Goal: Task Accomplishment & Management: Complete application form

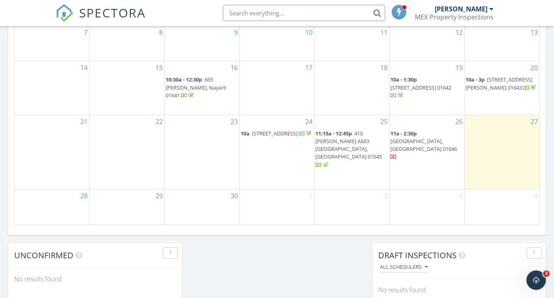
scroll to position [536, 0]
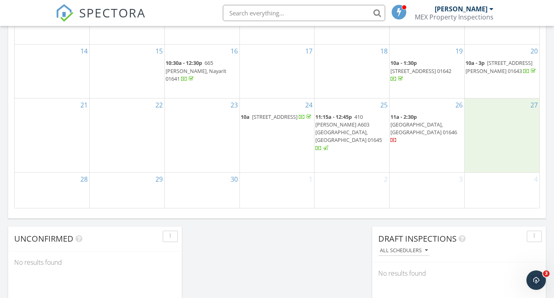
click at [496, 126] on div "27" at bounding box center [502, 136] width 75 height 74
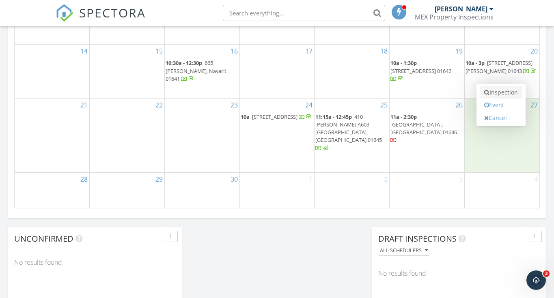
click at [503, 96] on link "Inspection" at bounding box center [501, 92] width 42 height 13
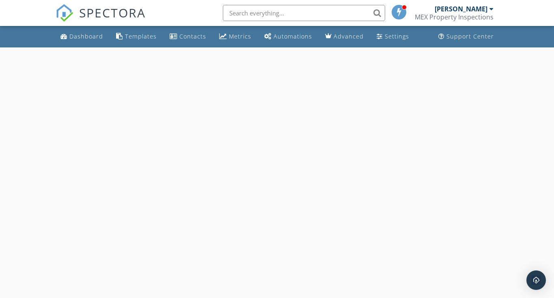
select select "8"
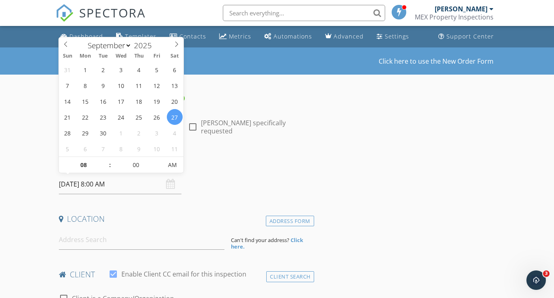
click at [128, 183] on input "[DATE] 8:00 AM" at bounding box center [120, 185] width 123 height 20
type input "09"
type input "27/09/2025 9:00 AM"
click at [106, 158] on span at bounding box center [106, 161] width 6 height 8
type input "10"
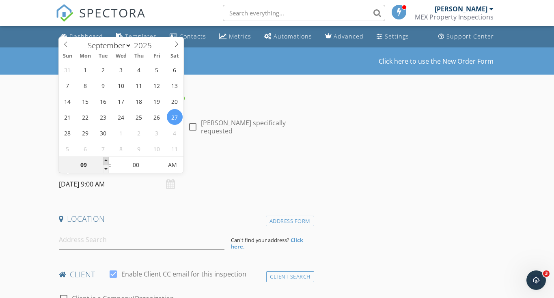
type input "27/09/2025 10:00 AM"
click at [106, 158] on span at bounding box center [106, 161] width 6 height 8
type input "11"
type input "27/09/2025 11:00 AM"
click at [106, 158] on span at bounding box center [106, 161] width 6 height 8
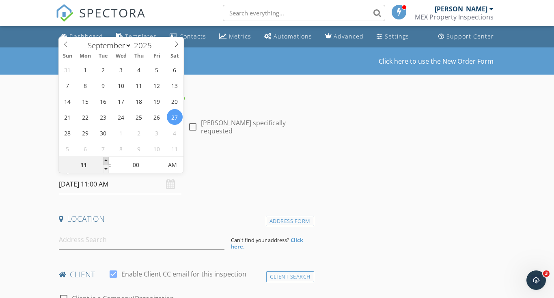
type input "12"
type input "27/09/2025 12:00 PM"
click at [108, 164] on span at bounding box center [106, 161] width 6 height 8
type input "01"
type input "27/09/2025 1:00 PM"
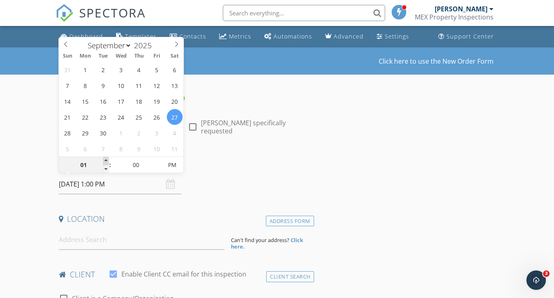
click at [108, 164] on span at bounding box center [106, 161] width 6 height 8
click at [110, 173] on span ":" at bounding box center [110, 165] width 2 height 16
click at [110, 168] on span ":" at bounding box center [110, 165] width 2 height 16
type input "12"
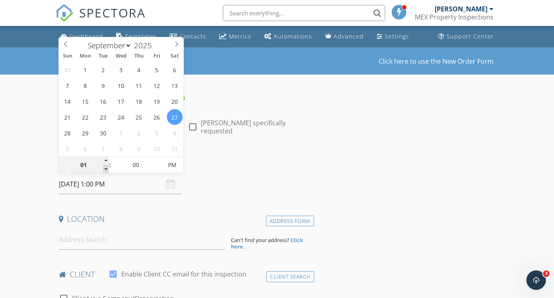
type input "[DATE] 12:00 PM"
click at [108, 166] on span at bounding box center [106, 169] width 6 height 8
click at [220, 166] on h4 "Date/Time" at bounding box center [185, 163] width 252 height 11
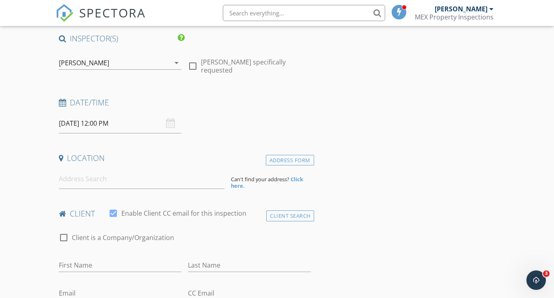
scroll to position [111, 0]
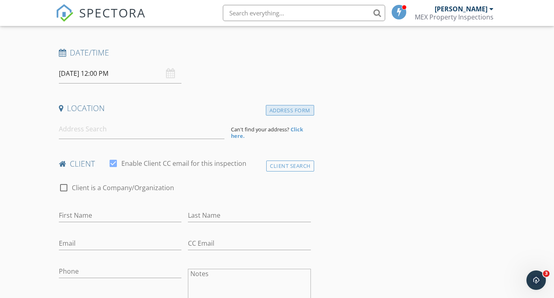
click at [288, 113] on div "Address Form" at bounding box center [290, 110] width 48 height 11
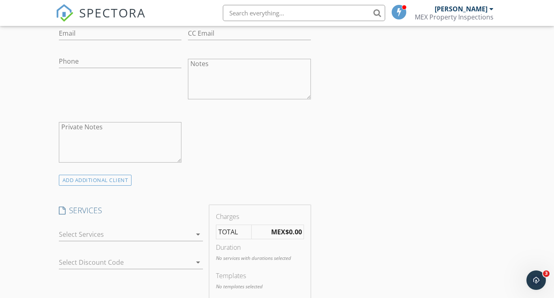
scroll to position [478, 0]
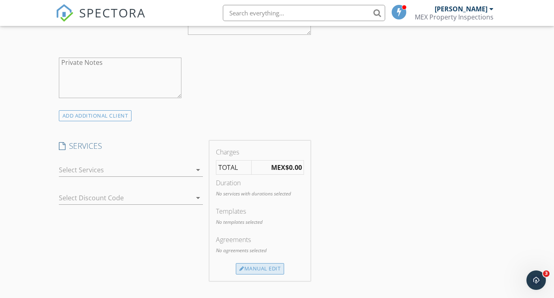
click at [257, 269] on div "Manual Edit" at bounding box center [260, 269] width 48 height 11
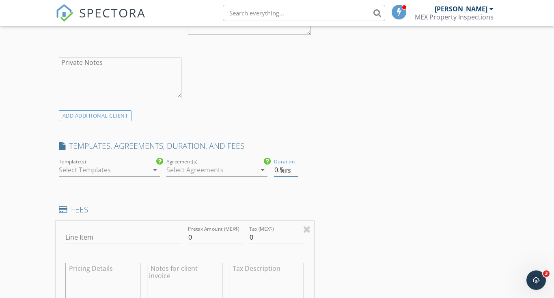
click at [296, 167] on input "0.5" at bounding box center [286, 170] width 24 height 13
click at [296, 167] on input "1" at bounding box center [286, 170] width 24 height 13
type input "1.5"
click at [296, 167] on input "1.5" at bounding box center [286, 170] width 24 height 13
click at [115, 167] on div at bounding box center [104, 170] width 90 height 13
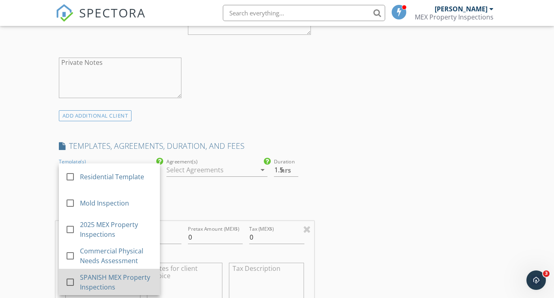
click at [68, 280] on div at bounding box center [70, 283] width 14 height 14
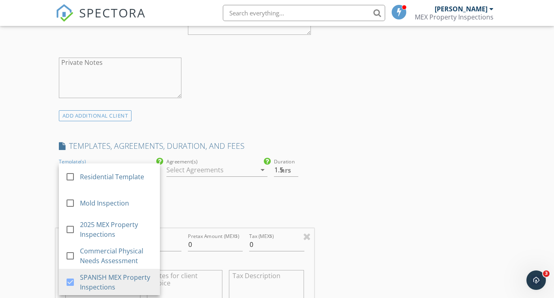
click at [351, 160] on div "INSPECTOR(S) check_box Angie Poszwa PRIMARY Angie Poszwa arrow_drop_down check_…" at bounding box center [277, 292] width 443 height 1353
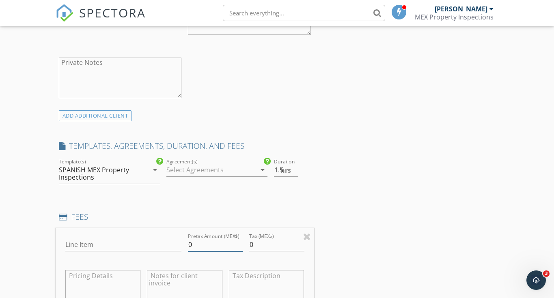
click at [206, 241] on input "0" at bounding box center [215, 244] width 55 height 13
type input "6300"
click at [338, 153] on div "INSPECTOR(S) check_box Angie Poszwa PRIMARY Angie Poszwa arrow_drop_down check_…" at bounding box center [277, 292] width 443 height 1353
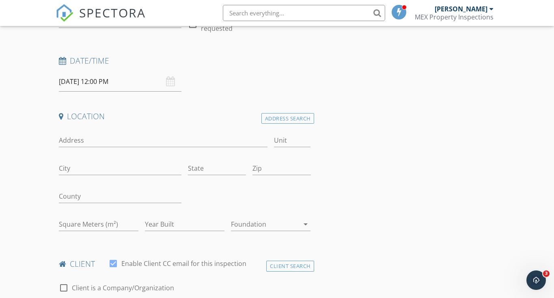
scroll to position [59, 0]
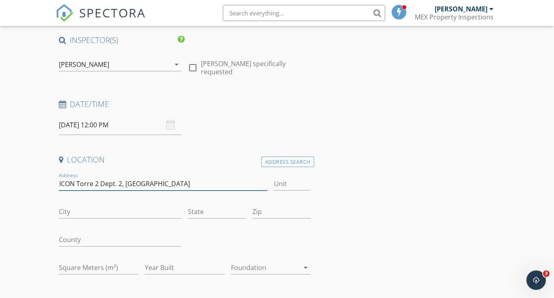
type input "ICON Torre 2 Dept. 2, [GEOGRAPHIC_DATA]"
type input "Reporte:"
click at [264, 213] on input "Zip" at bounding box center [282, 211] width 58 height 13
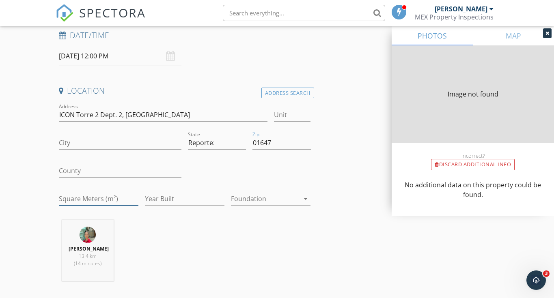
click at [108, 201] on input "Square Meters (m²)" at bounding box center [99, 198] width 80 height 13
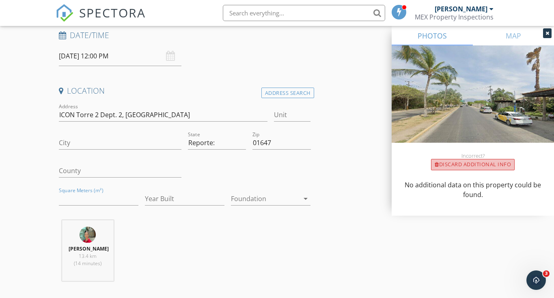
click at [467, 165] on div "Discard Additional info" at bounding box center [473, 164] width 84 height 11
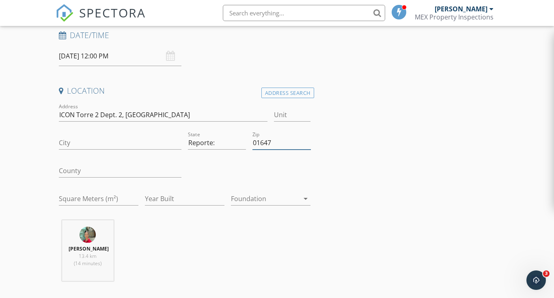
click at [283, 142] on input "01647" at bounding box center [282, 142] width 58 height 13
type input "01647"
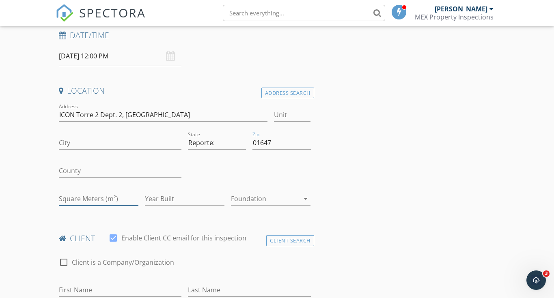
click at [110, 197] on input "Square Meters (m²)" at bounding box center [99, 198] width 80 height 13
type input "178"
click at [231, 158] on div at bounding box center [250, 172] width 130 height 28
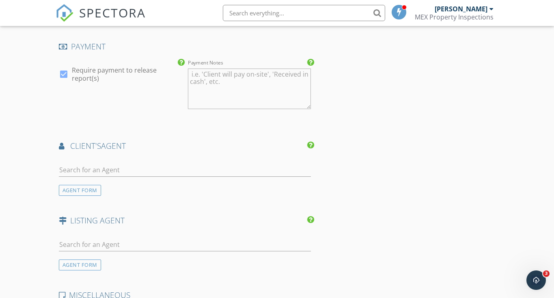
scroll to position [943, 0]
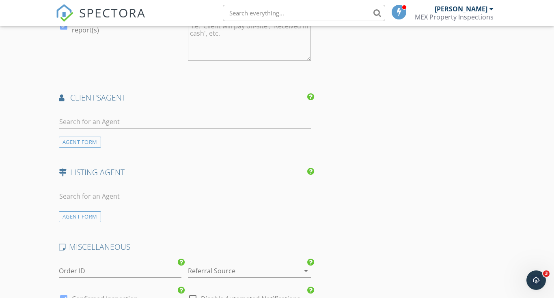
click at [84, 138] on div "AGENT FORM" at bounding box center [80, 142] width 42 height 11
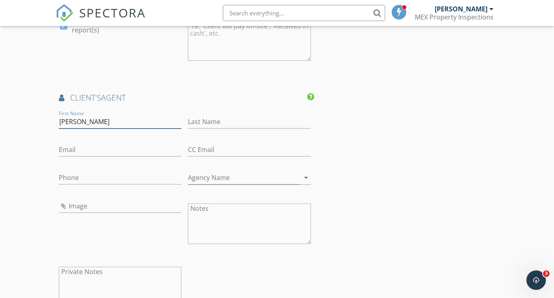
type input "[PERSON_NAME]"
type input "Azcuaga"
click at [91, 147] on input "Email" at bounding box center [120, 149] width 123 height 13
paste input "[EMAIL_ADDRESS][DOMAIN_NAME]"
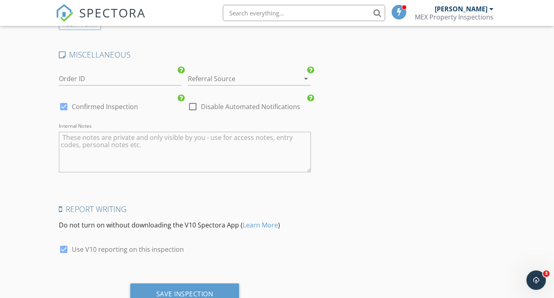
scroll to position [1348, 0]
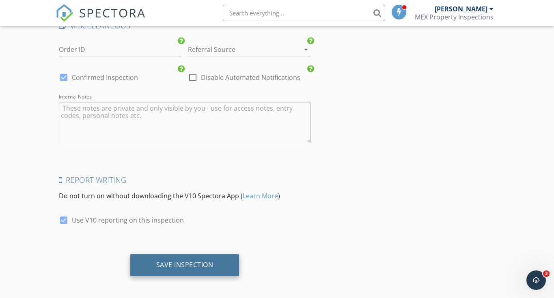
type input "[EMAIL_ADDRESS][DOMAIN_NAME]"
click at [172, 269] on div "Save Inspection" at bounding box center [184, 266] width 109 height 22
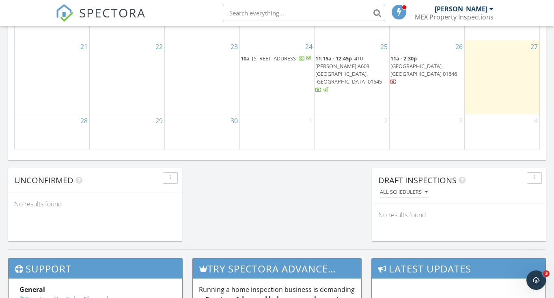
scroll to position [484, 0]
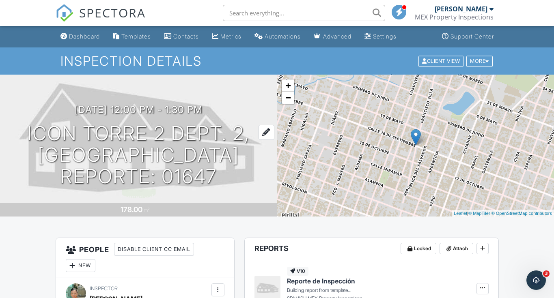
click at [159, 164] on h1 "ICON Torre 2 Dept. 2, [GEOGRAPHIC_DATA] Reporte: 01647" at bounding box center [138, 155] width 251 height 64
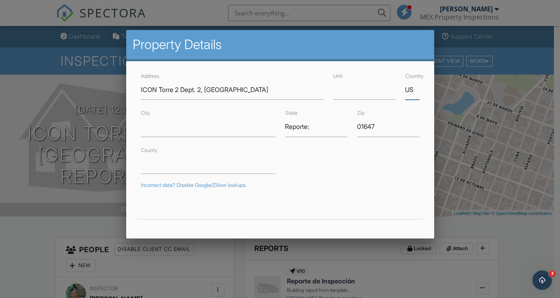
click at [410, 91] on input "US" at bounding box center [412, 90] width 14 height 20
type input "[GEOGRAPHIC_DATA]"
click at [364, 188] on div "Incorrect data? Disable Google/Zillow lookups." at bounding box center [280, 185] width 279 height 6
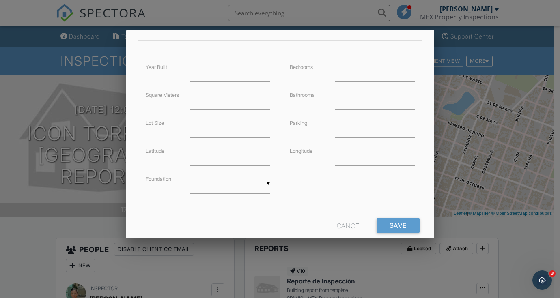
scroll to position [190, 0]
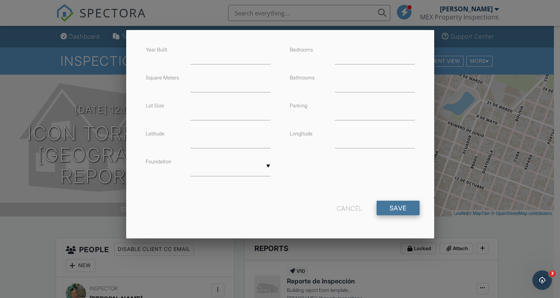
click at [397, 205] on input "Save" at bounding box center [398, 208] width 43 height 15
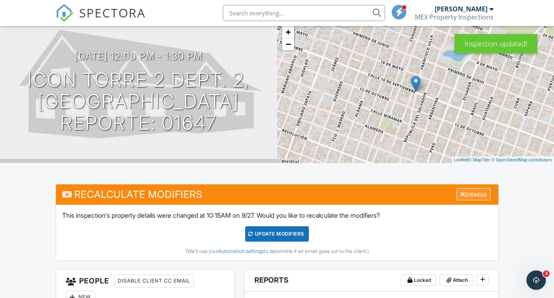
click at [475, 193] on div "Dismiss" at bounding box center [474, 194] width 34 height 13
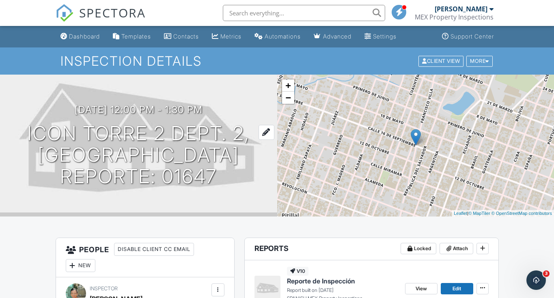
click at [214, 149] on h1 "ICON Torre 2 Dept. 2, Puerto Vallarta Reporte: 01647" at bounding box center [138, 155] width 251 height 64
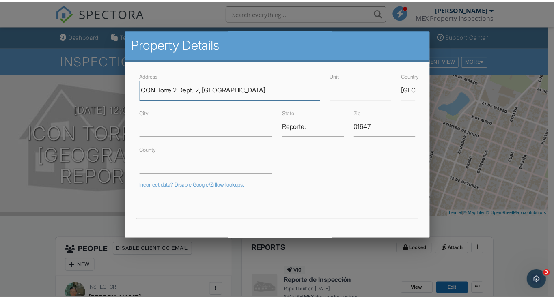
scroll to position [196, 0]
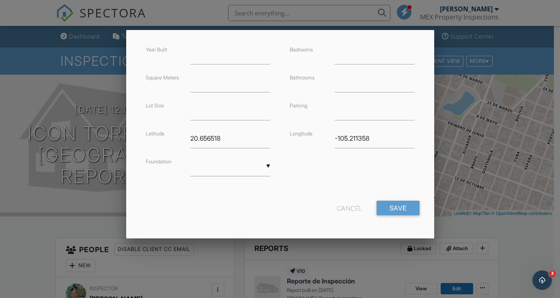
click at [341, 208] on div "Cancel" at bounding box center [350, 208] width 26 height 15
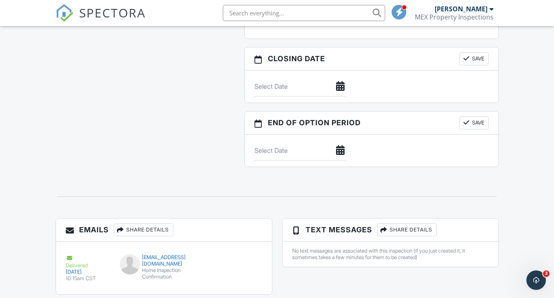
scroll to position [768, 0]
